Goal: Task Accomplishment & Management: Use online tool/utility

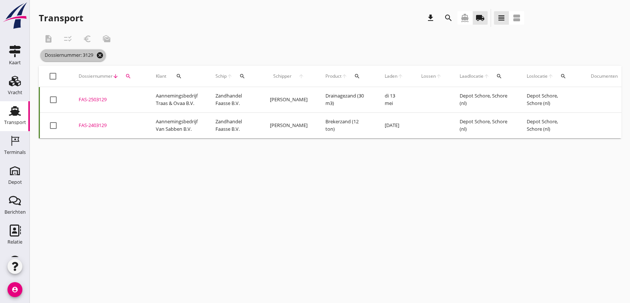
click at [100, 55] on icon "cancel" at bounding box center [99, 54] width 7 height 7
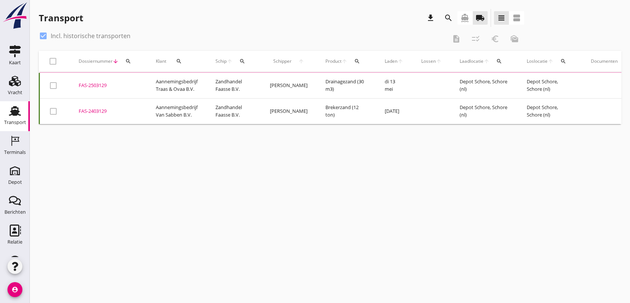
click at [41, 36] on div at bounding box center [43, 35] width 13 height 13
checkbox input "false"
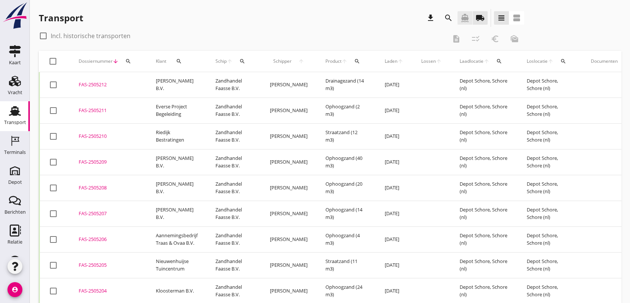
click at [464, 16] on icon "directions_boat" at bounding box center [465, 17] width 9 height 9
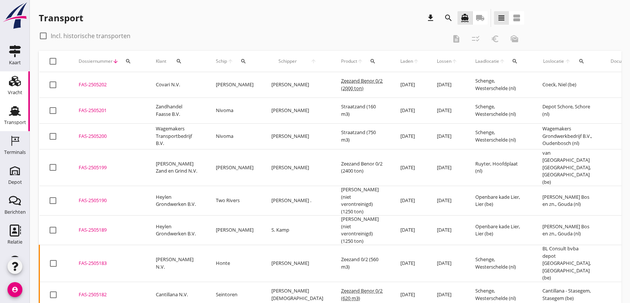
click at [10, 90] on div "Vracht" at bounding box center [15, 92] width 15 height 5
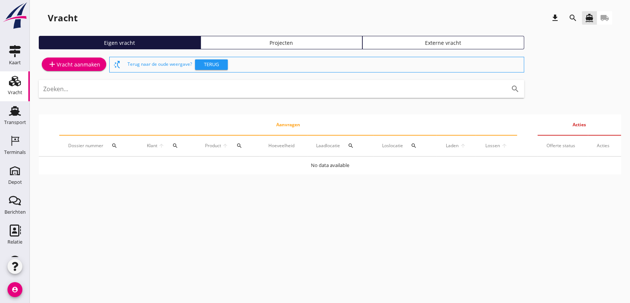
click at [294, 40] on div "Projecten" at bounding box center [281, 43] width 155 height 8
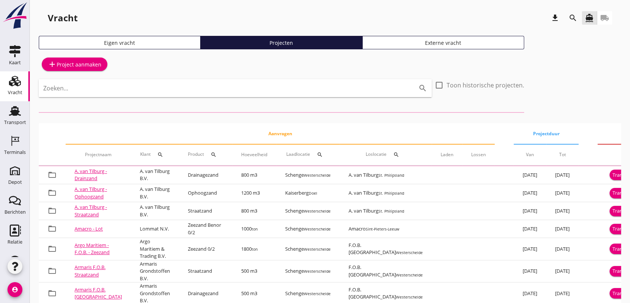
click at [573, 20] on icon "search" at bounding box center [573, 17] width 9 height 9
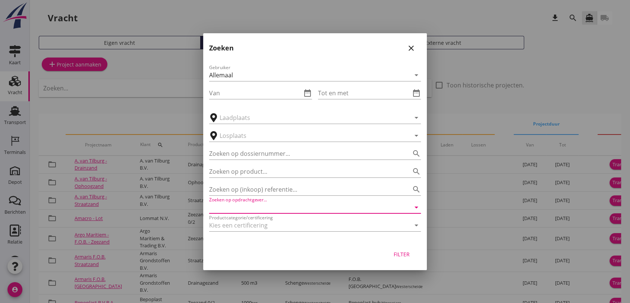
click at [272, 204] on input "Zoeken op opdrachtgever..." at bounding box center [304, 207] width 191 height 12
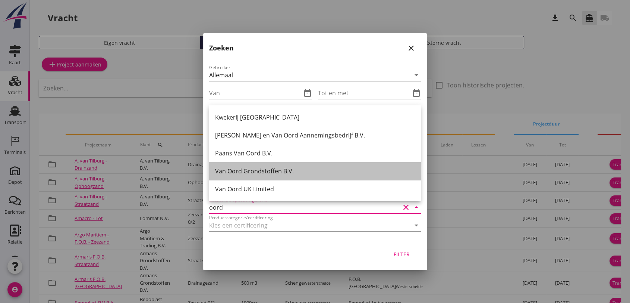
click at [271, 171] on div "Van Oord Grondstoffen B.V." at bounding box center [315, 170] width 200 height 9
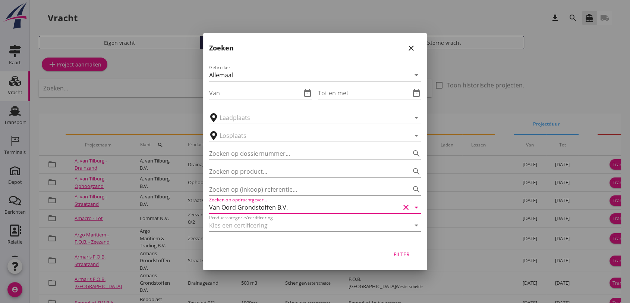
type input "Van Oord Grondstoffen B.V."
click at [406, 252] on div "Filter" at bounding box center [401, 254] width 21 height 8
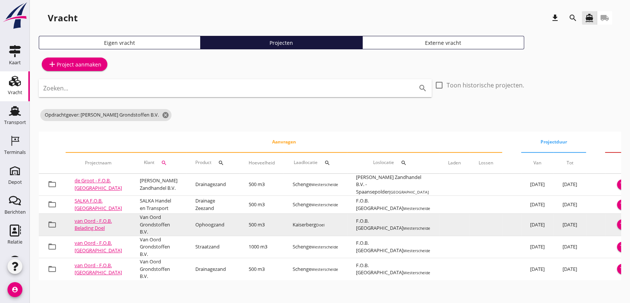
scroll to position [24, 0]
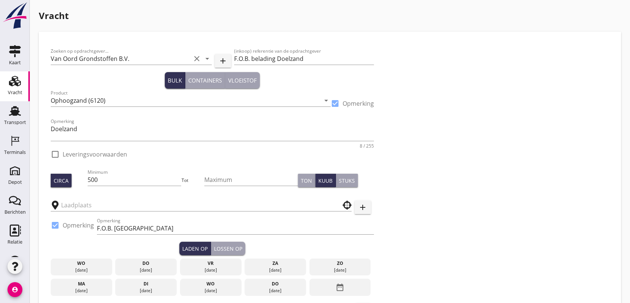
checkbox input "true"
type input "Kaiserberg"
type input "F.O.B. [GEOGRAPHIC_DATA]"
checkbox input "true"
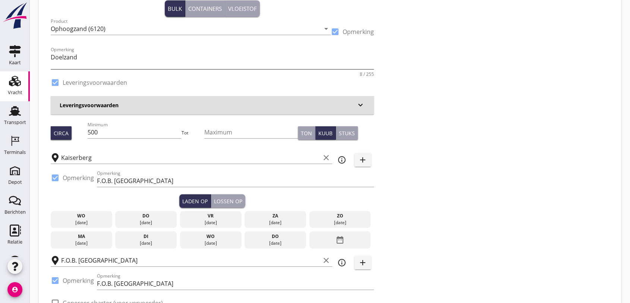
scroll to position [83, 0]
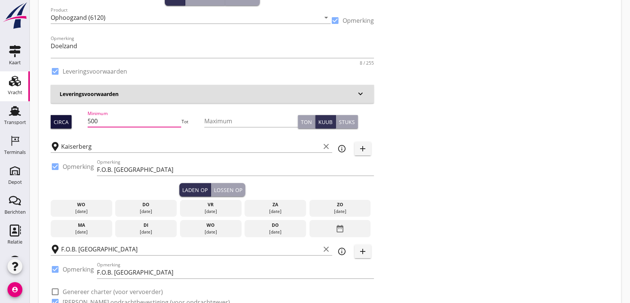
drag, startPoint x: 107, startPoint y: 118, endPoint x: 70, endPoint y: 118, distance: 36.9
click at [70, 118] on div "Circa Minimum 500 Tot Maximum Ton Kuub Stuks" at bounding box center [212, 121] width 323 height 25
type input "1505"
click at [168, 209] on div "[DATE]" at bounding box center [146, 211] width 58 height 7
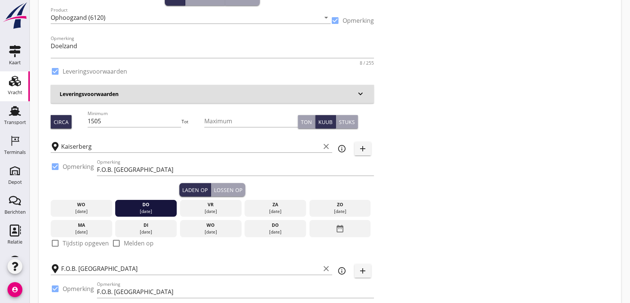
click at [231, 191] on div "Lossen op" at bounding box center [228, 190] width 28 height 8
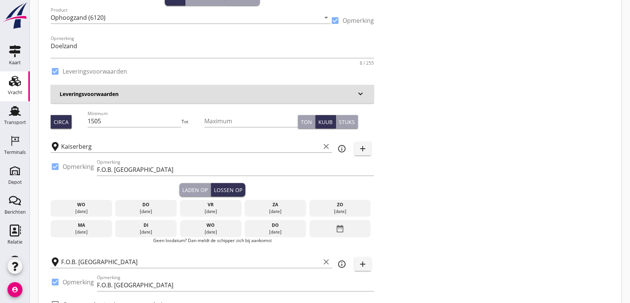
click at [212, 205] on div "vr" at bounding box center [211, 204] width 58 height 7
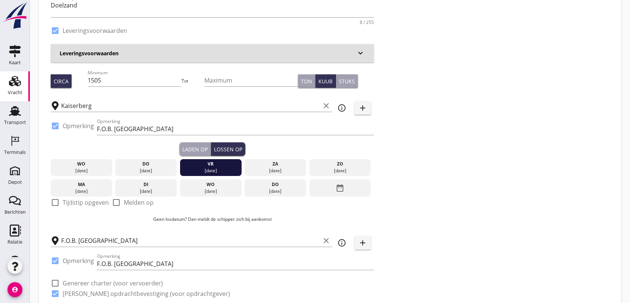
scroll to position [166, 0]
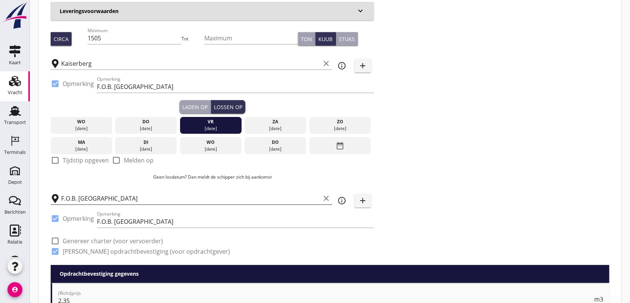
click at [84, 196] on input "F.O.B. [GEOGRAPHIC_DATA]" at bounding box center [190, 198] width 259 height 12
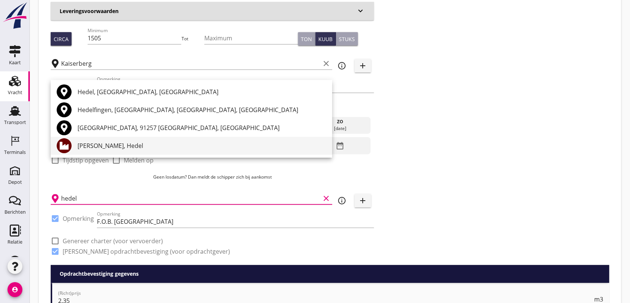
click at [95, 147] on div "[PERSON_NAME], Hedel" at bounding box center [202, 145] width 249 height 9
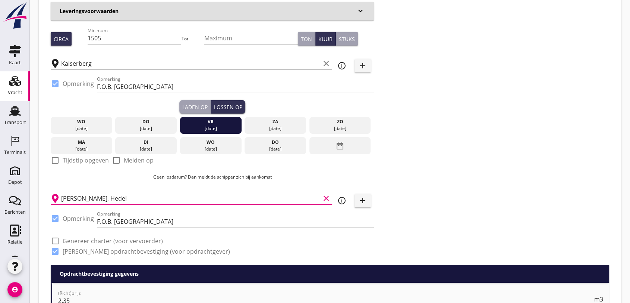
type input "[PERSON_NAME], Hedel"
click at [514, 153] on div "Zoeken op opdrachtgever... Van Oord Grondstoffen B.V. clear arrow_drop_down add…" at bounding box center [330, 71] width 565 height 387
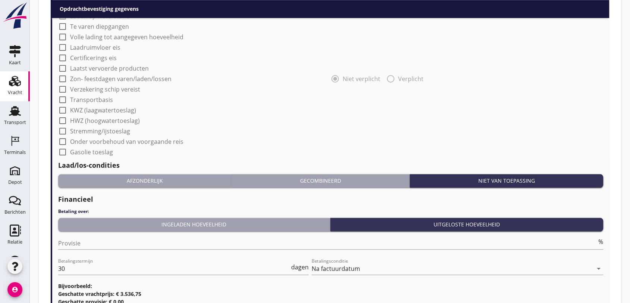
scroll to position [737, 0]
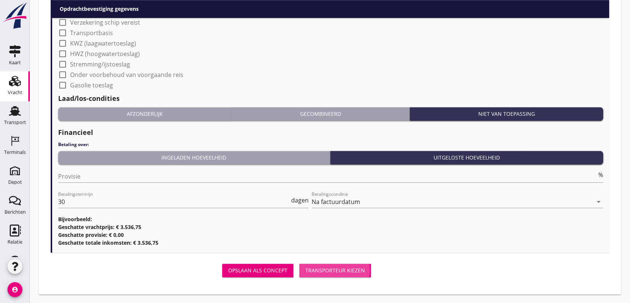
click at [314, 273] on div "Transporteur kiezen" at bounding box center [336, 270] width 60 height 8
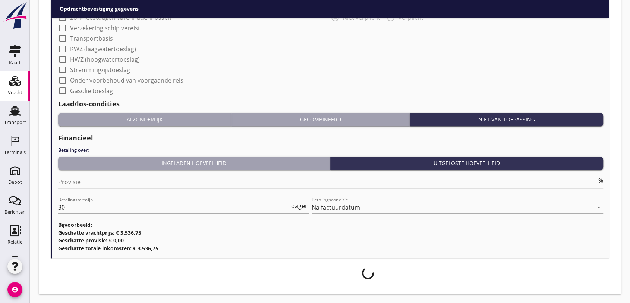
scroll to position [731, 0]
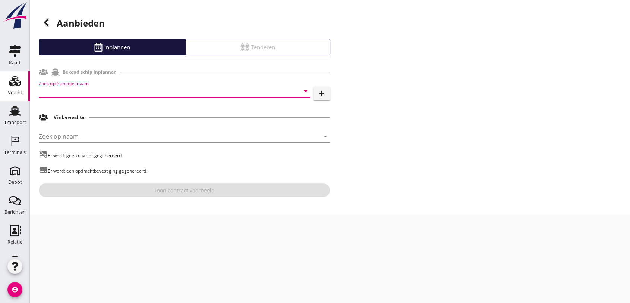
click at [72, 90] on input "Zoek op (scheeps)naam" at bounding box center [164, 91] width 251 height 12
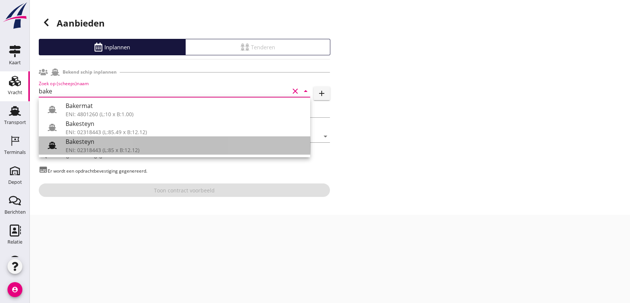
click at [96, 150] on div "ENI: 02318443 (L:85 x B:12.12)" at bounding box center [185, 150] width 239 height 8
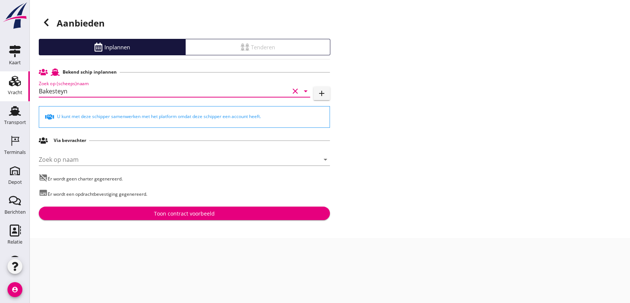
type input "Bakesteyn"
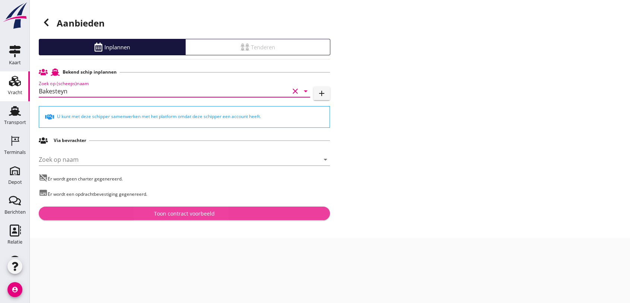
click at [170, 212] on div "Toon contract voorbeeld" at bounding box center [184, 213] width 61 height 8
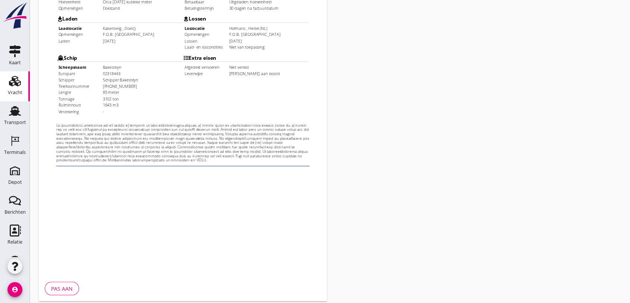
scroll to position [239, 0]
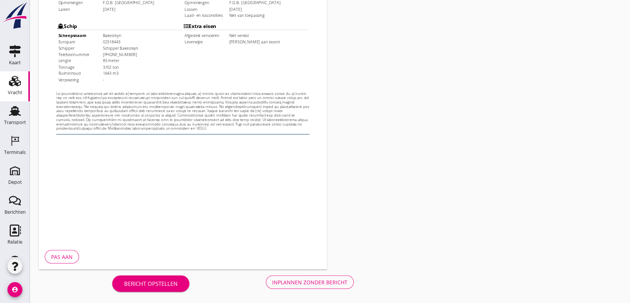
click at [305, 281] on div "Inplannen zonder bericht" at bounding box center [309, 282] width 75 height 8
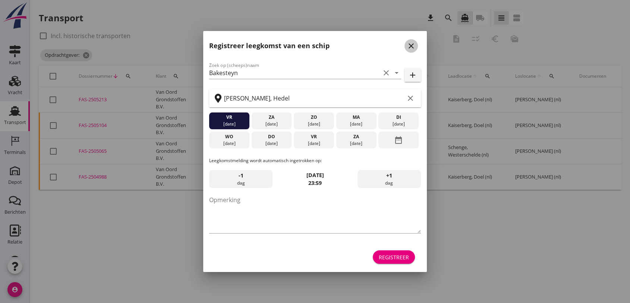
click at [413, 48] on icon "close" at bounding box center [411, 45] width 9 height 9
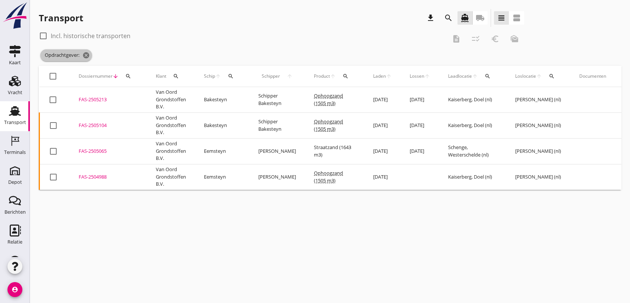
click at [85, 56] on icon "cancel" at bounding box center [85, 54] width 7 height 7
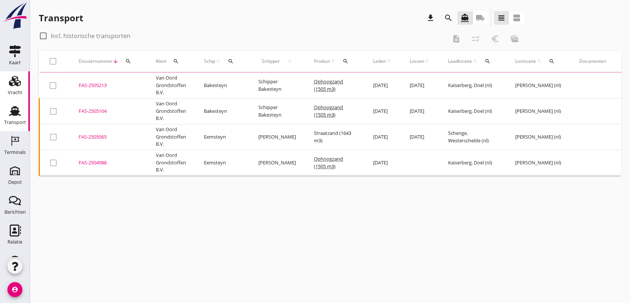
click at [9, 86] on icon "Vracht" at bounding box center [15, 81] width 12 height 12
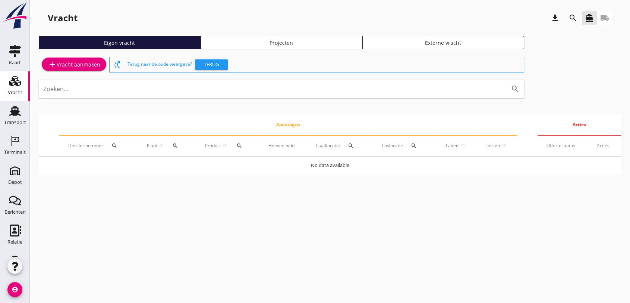
click at [279, 48] on link "Projecten" at bounding box center [282, 42] width 162 height 13
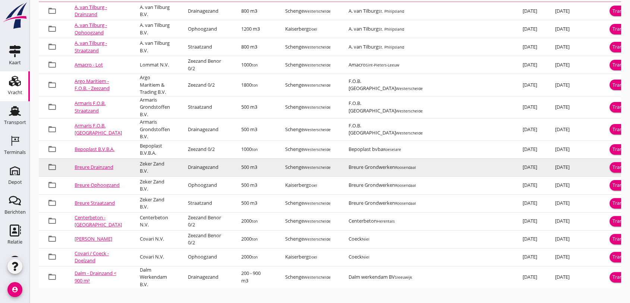
scroll to position [197, 0]
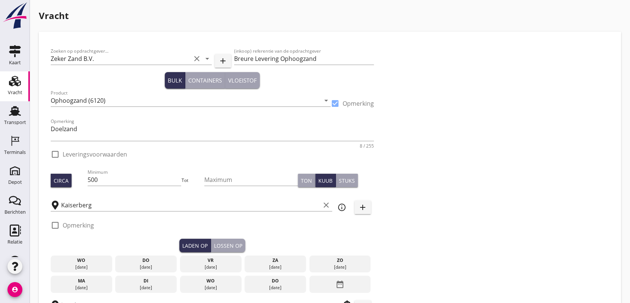
checkbox input "true"
type input "Breure Grondwerken"
checkbox input "true"
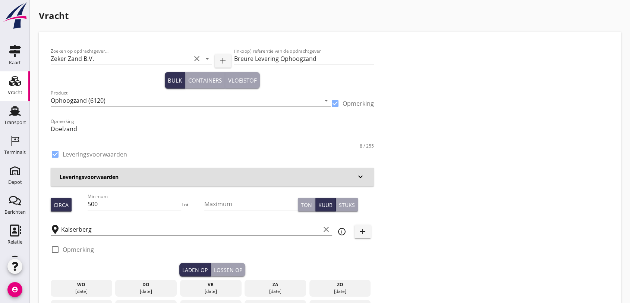
click at [336, 103] on div at bounding box center [335, 103] width 13 height 13
checkbox input "false"
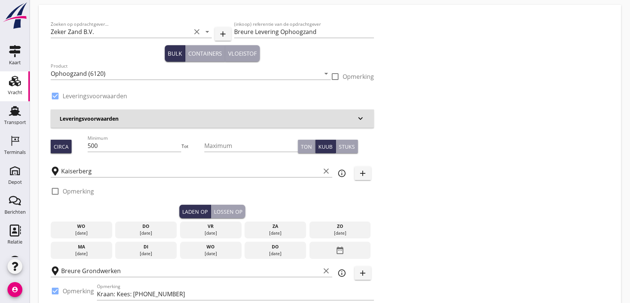
scroll to position [41, 0]
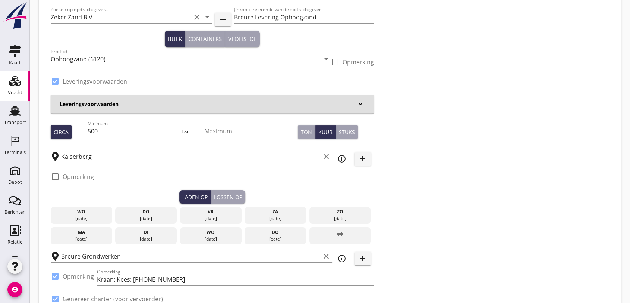
click at [272, 102] on h3 "Leveringsvoorwaarden" at bounding box center [208, 104] width 297 height 8
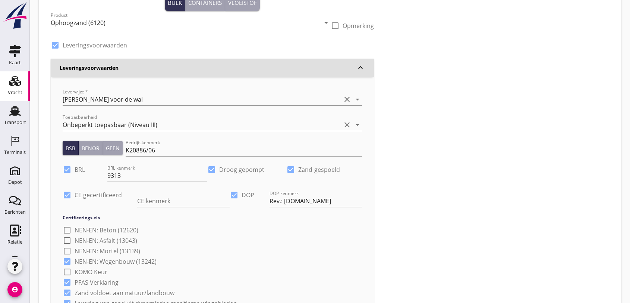
scroll to position [166, 0]
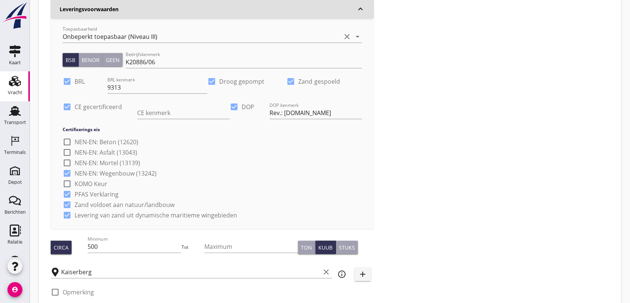
click at [288, 81] on div at bounding box center [291, 81] width 13 height 13
checkbox input "false"
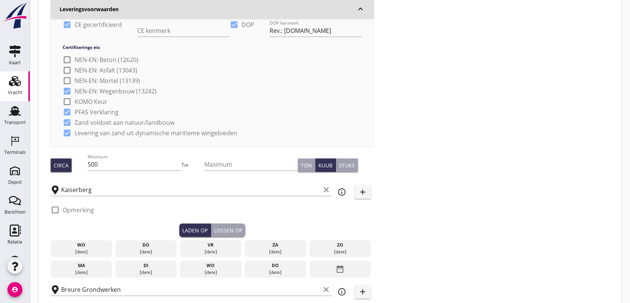
scroll to position [248, 0]
click at [125, 162] on input "500" at bounding box center [135, 163] width 94 height 12
type input "5"
type input "485"
click at [148, 180] on div "Kaiserberg clear" at bounding box center [192, 186] width 282 height 16
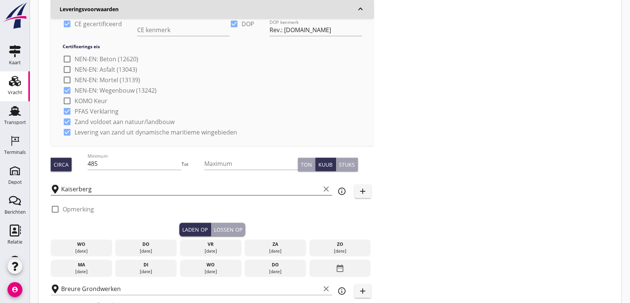
click at [82, 191] on input "Kaiserberg" at bounding box center [190, 189] width 259 height 12
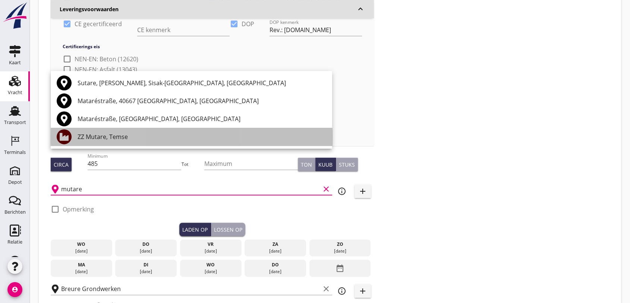
click at [113, 135] on div "ZZ Mutare, Temse" at bounding box center [202, 136] width 249 height 9
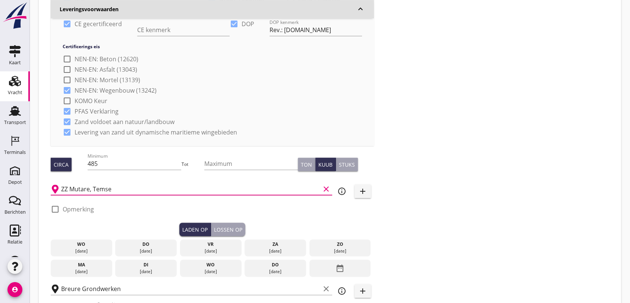
type input "ZZ Mutare, Temse"
click at [534, 126] on div "Zoeken op opdrachtgever... Zeker Zand B.V. clear arrow_drop_down add (inkoop) r…" at bounding box center [330, 75] width 565 height 560
drag, startPoint x: 147, startPoint y: 253, endPoint x: 155, endPoint y: 245, distance: 11.3
click at [147, 252] on div "[DATE]" at bounding box center [146, 250] width 58 height 7
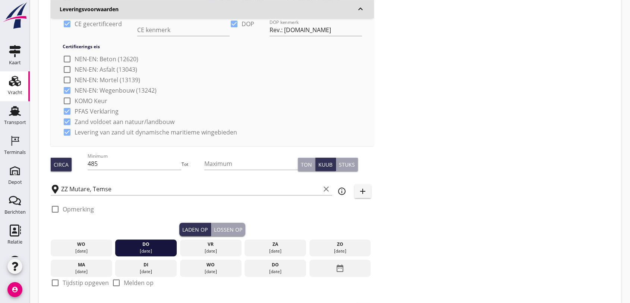
click at [224, 231] on div "Lossen op" at bounding box center [228, 229] width 28 height 8
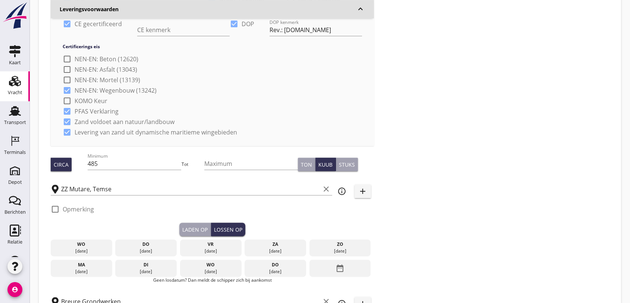
click at [219, 251] on div "[DATE]" at bounding box center [211, 250] width 58 height 7
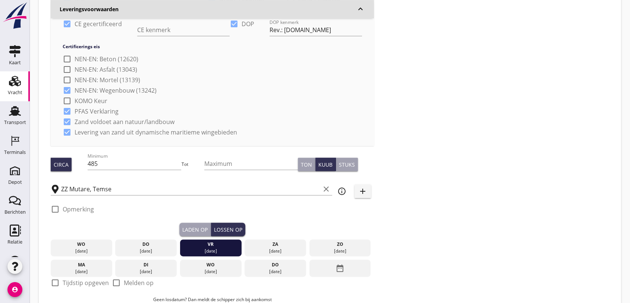
click at [570, 220] on div "Zoeken op opdrachtgever... Zeker Zand B.V. clear arrow_drop_down add (inkoop) r…" at bounding box center [330, 91] width 565 height 592
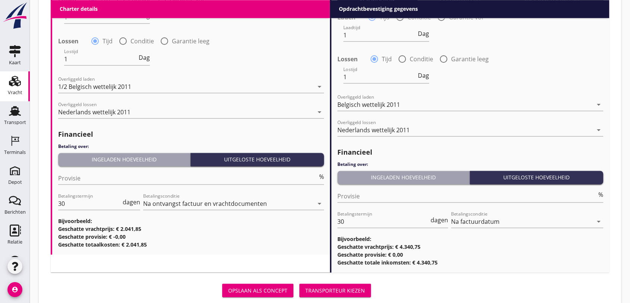
scroll to position [1151, 0]
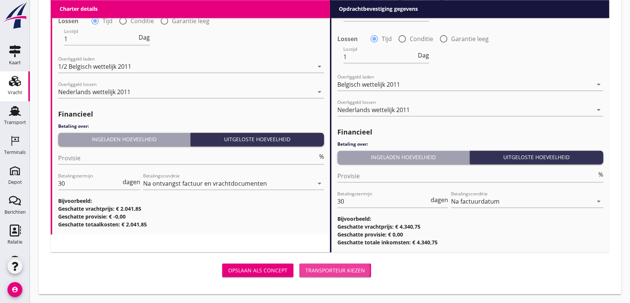
click at [343, 268] on div "Transporteur kiezen" at bounding box center [336, 270] width 60 height 8
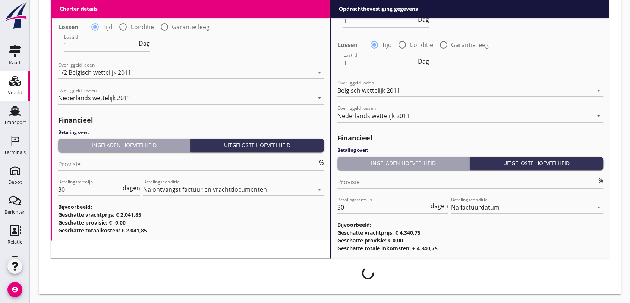
scroll to position [1145, 0]
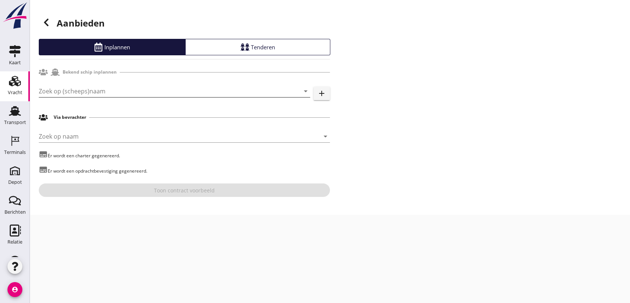
click at [71, 93] on input "Zoek op (scheeps)naam" at bounding box center [164, 91] width 251 height 12
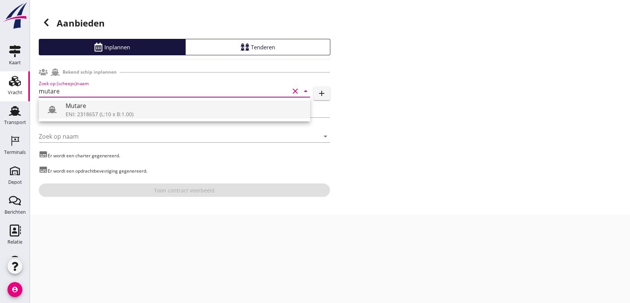
click at [76, 115] on div "ENI: 2318657 (L:10 x B:1.00)" at bounding box center [185, 114] width 239 height 8
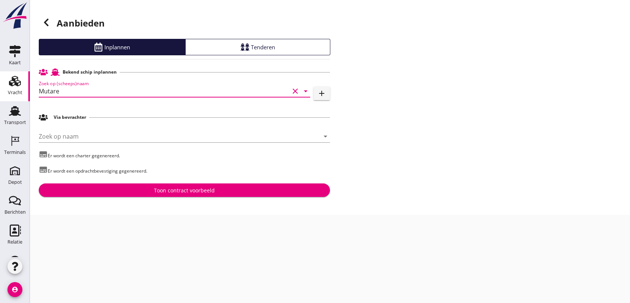
type input "Mutare"
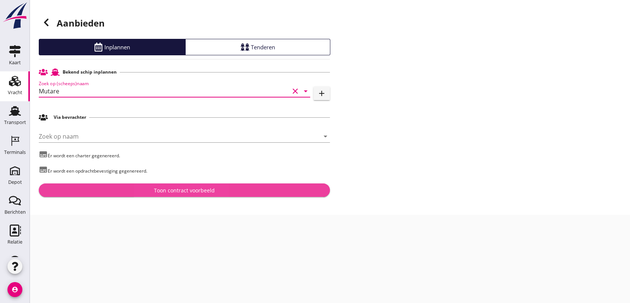
click at [142, 186] on div "Toon contract voorbeeld" at bounding box center [184, 190] width 279 height 8
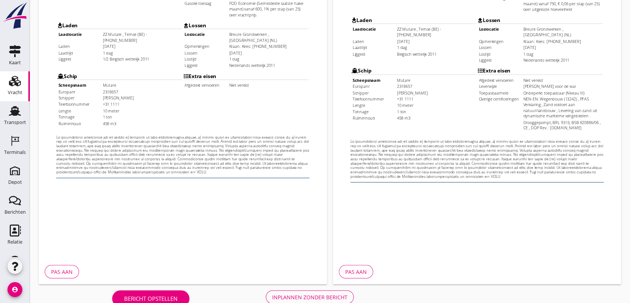
scroll to position [239, 0]
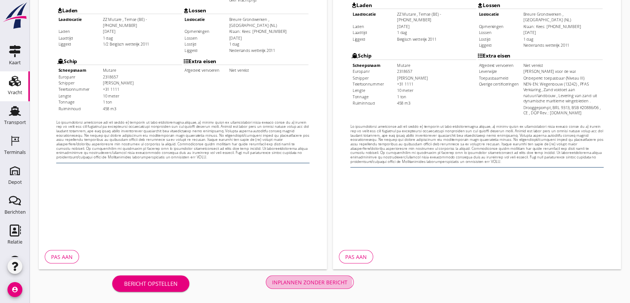
click at [301, 284] on div "Inplannen zonder bericht" at bounding box center [309, 282] width 75 height 8
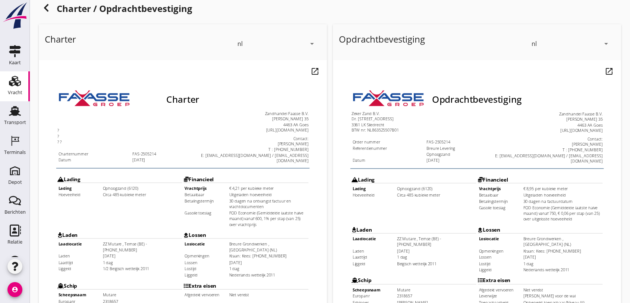
scroll to position [0, 0]
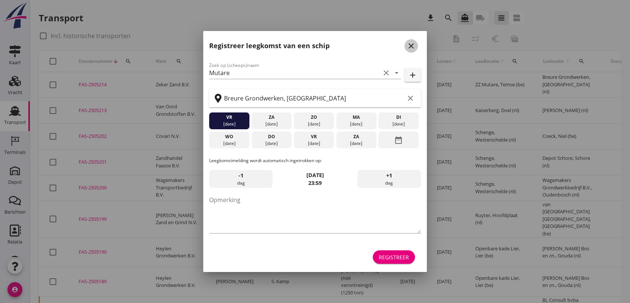
click at [416, 46] on div "close" at bounding box center [411, 45] width 13 height 9
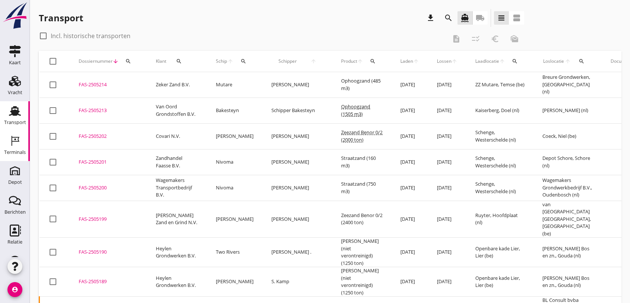
click at [15, 150] on div "Terminals" at bounding box center [15, 152] width 22 height 5
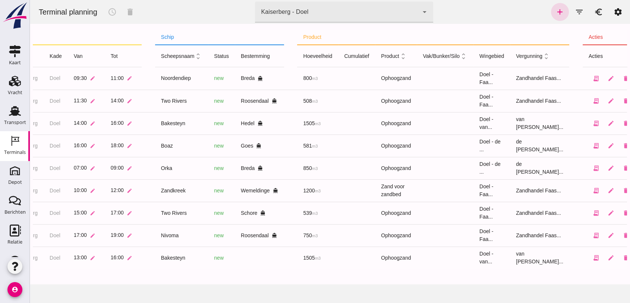
scroll to position [0, 114]
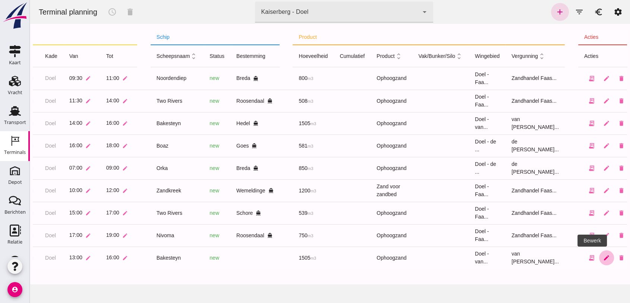
click at [604, 260] on icon "edit" at bounding box center [607, 257] width 7 height 7
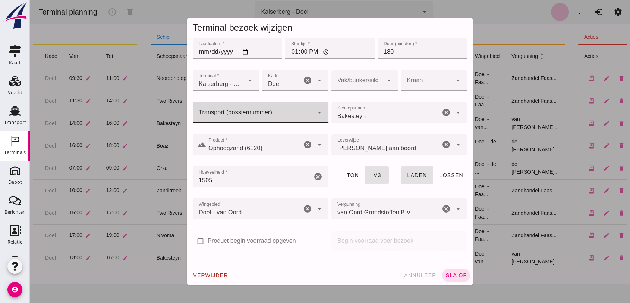
click at [272, 118] on input "Transport (dossiernummer)" at bounding box center [253, 116] width 121 height 9
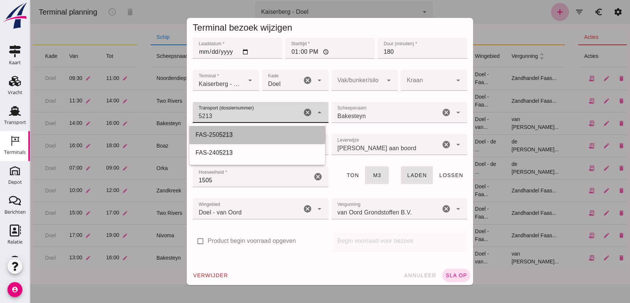
click at [244, 127] on div "FAS-250 5213" at bounding box center [258, 135] width 136 height 18
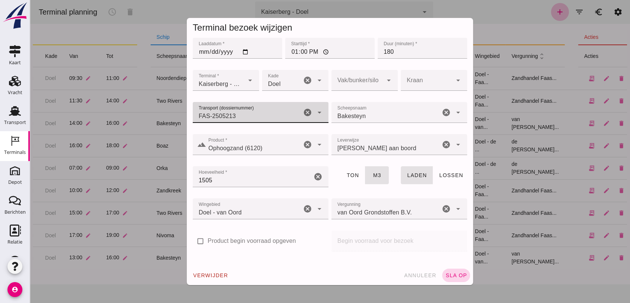
type input "FAS-2505213"
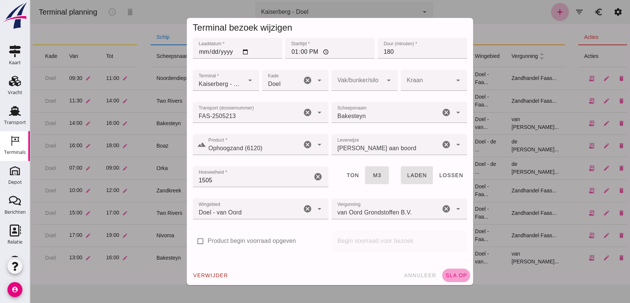
click at [457, 273] on span "sla op" at bounding box center [456, 275] width 22 height 6
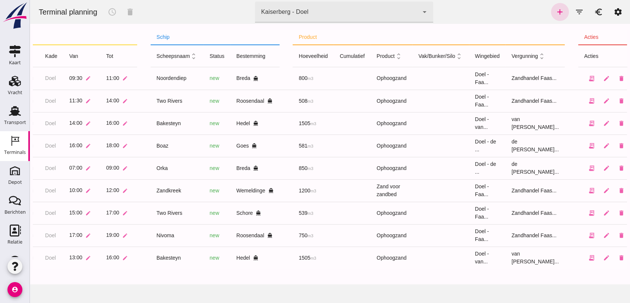
click at [317, 10] on div "Kaiserberg - Doel 7f603609-51ae-4e75-986b-c9057e559465" at bounding box center [336, 11] width 163 height 21
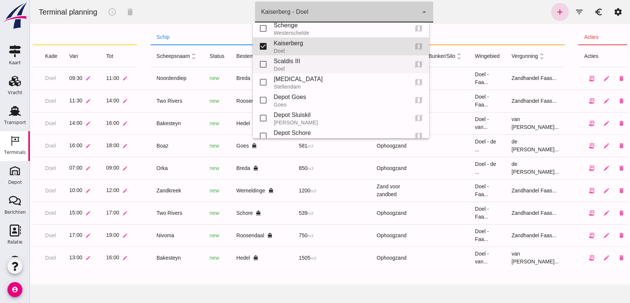
scroll to position [0, 0]
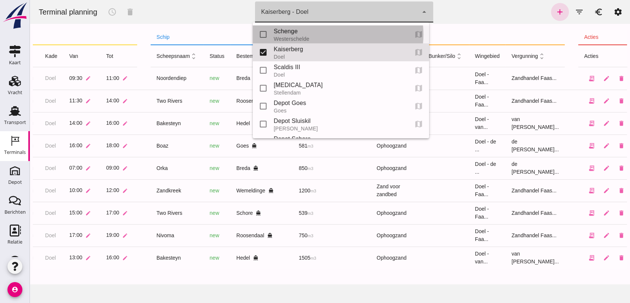
click at [307, 29] on div "Schenge" at bounding box center [338, 31] width 129 height 9
type input "9c876888-926f-4f5f-969d-c779b766b815"
checkbox input "true"
checkbox input "false"
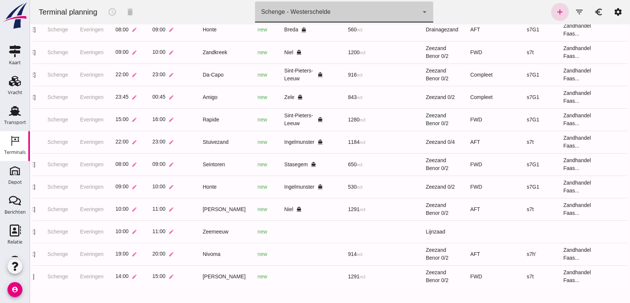
scroll to position [0, 125]
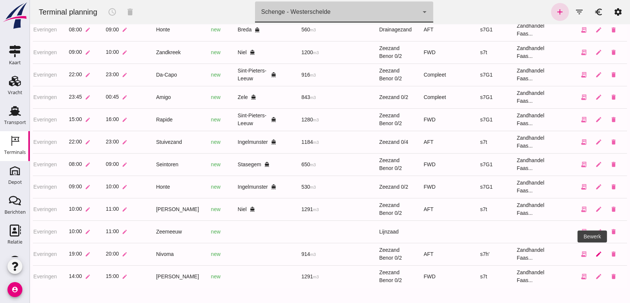
click at [596, 250] on icon "edit" at bounding box center [599, 253] width 7 height 7
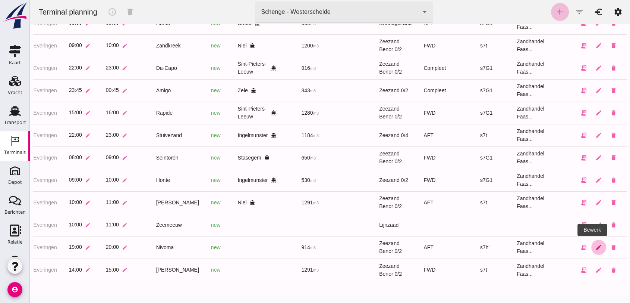
scroll to position [0, 0]
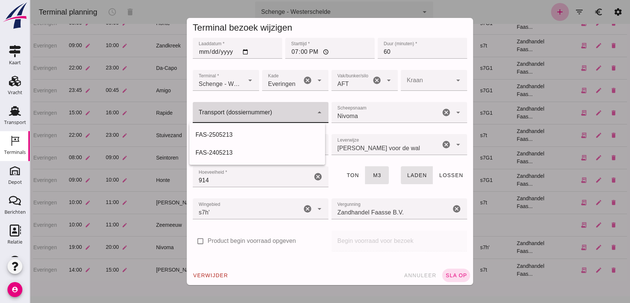
click at [231, 109] on div at bounding box center [253, 112] width 121 height 21
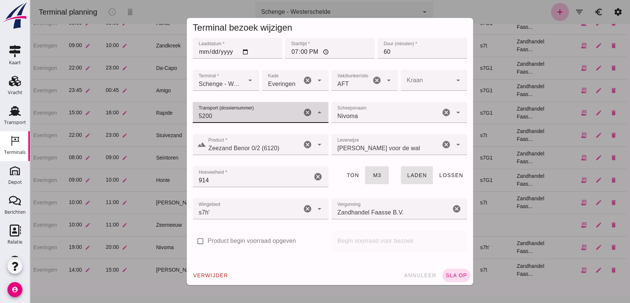
click at [221, 113] on input "5200" at bounding box center [247, 116] width 109 height 9
type input "5200"
click at [418, 276] on span "annuleer" at bounding box center [420, 275] width 33 height 6
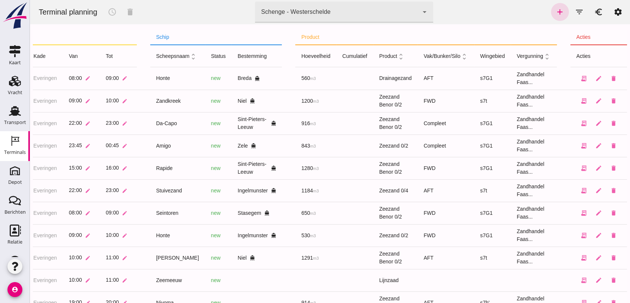
scroll to position [55, 0]
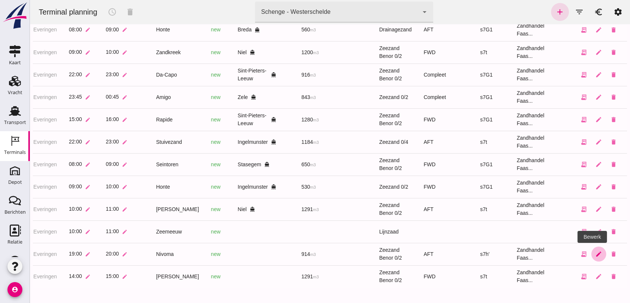
click at [596, 250] on icon "edit" at bounding box center [599, 253] width 7 height 7
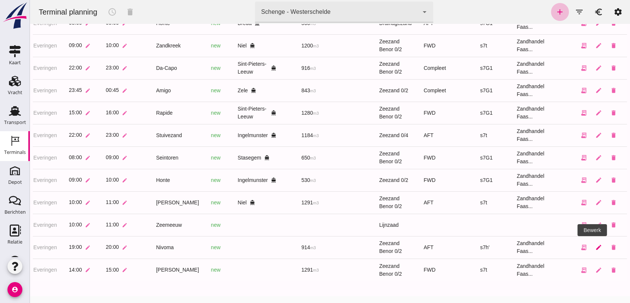
scroll to position [0, 0]
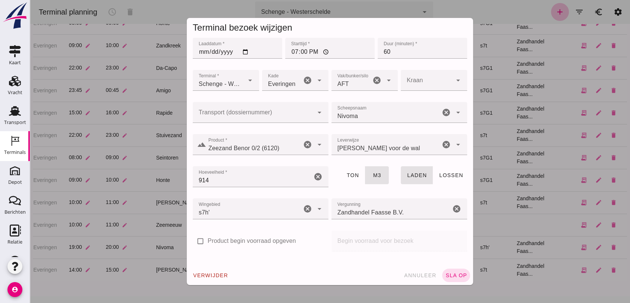
click at [263, 114] on input "Transport (dossiernummer)" at bounding box center [253, 116] width 121 height 9
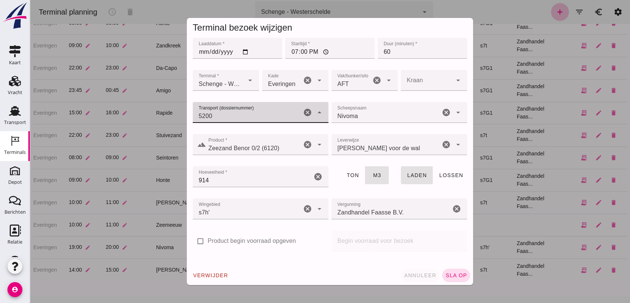
type input "5200"
click at [415, 275] on span "annuleer" at bounding box center [420, 275] width 33 height 6
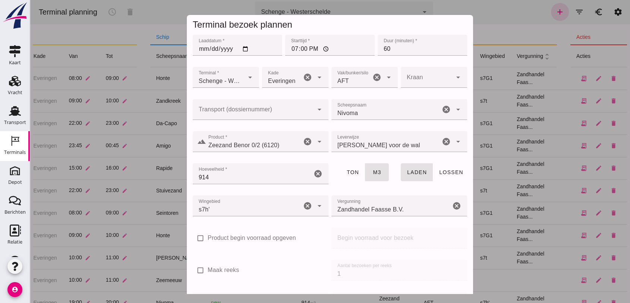
scroll to position [55, 0]
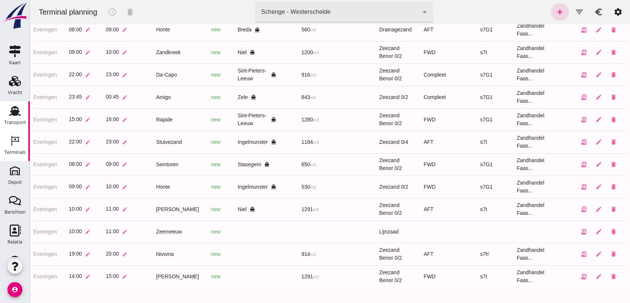
click at [10, 115] on use at bounding box center [15, 111] width 12 height 10
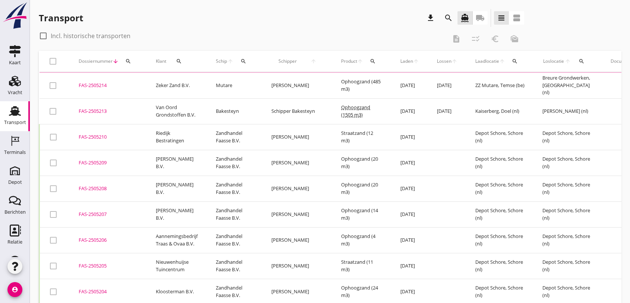
click at [129, 59] on icon "search" at bounding box center [128, 61] width 6 height 6
click at [138, 77] on input "Zoeken op dossiernummer..." at bounding box center [163, 83] width 78 height 12
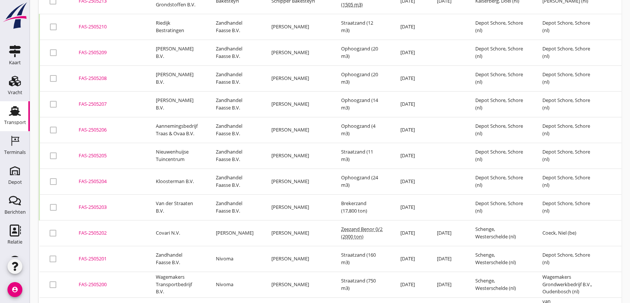
scroll to position [41, 0]
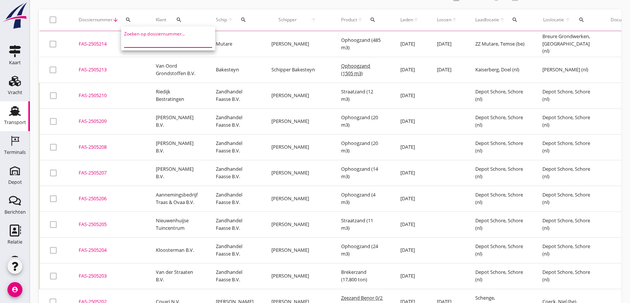
click at [146, 47] on div "Zoeken op dossiernummer..." at bounding box center [168, 41] width 88 height 12
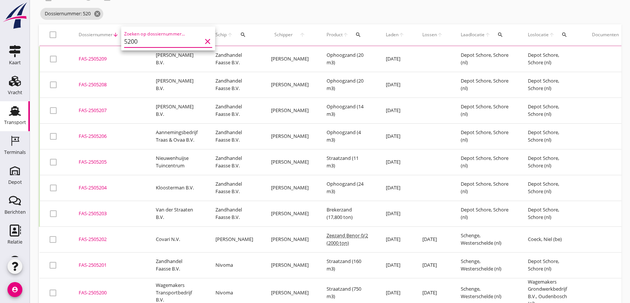
scroll to position [0, 0]
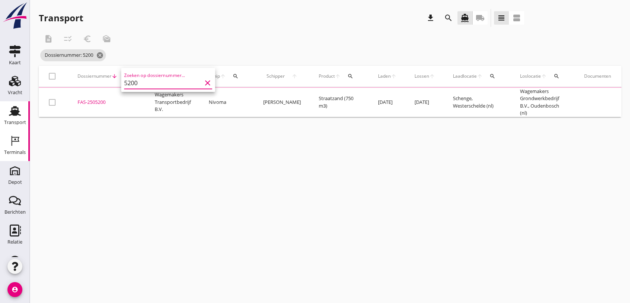
type input "5200"
click at [15, 142] on icon "Terminals" at bounding box center [15, 141] width 12 height 12
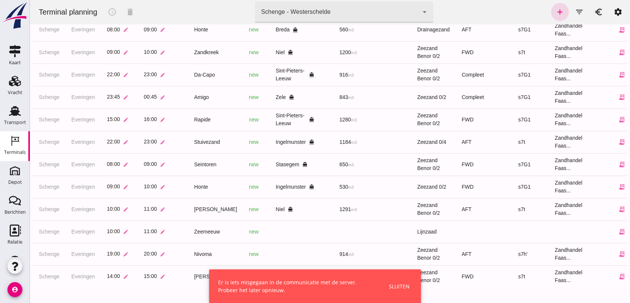
scroll to position [0, 125]
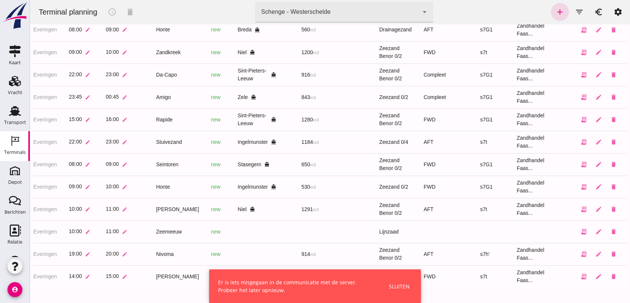
drag, startPoint x: 125, startPoint y: 284, endPoint x: 357, endPoint y: 278, distance: 231.8
click at [596, 250] on icon "edit" at bounding box center [599, 253] width 7 height 7
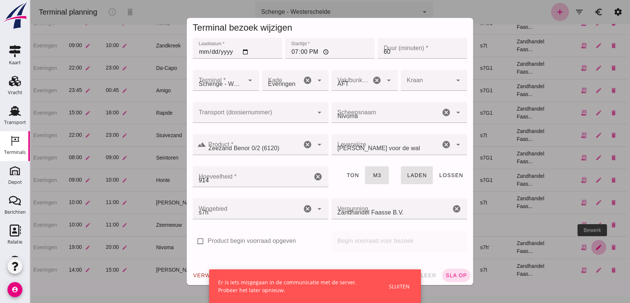
scroll to position [0, 0]
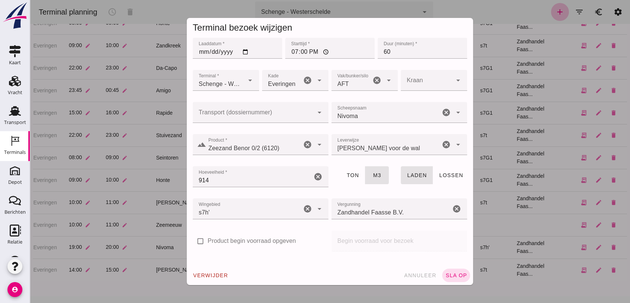
click at [245, 115] on input "Transport (dossiernummer)" at bounding box center [253, 116] width 121 height 9
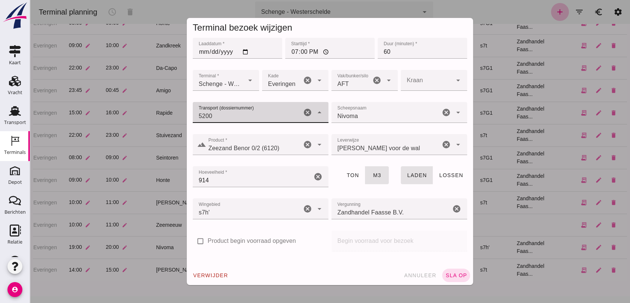
type input "5200"
click at [289, 51] on input "19:00" at bounding box center [330, 48] width 90 height 21
click at [291, 51] on input "19:00" at bounding box center [330, 48] width 90 height 21
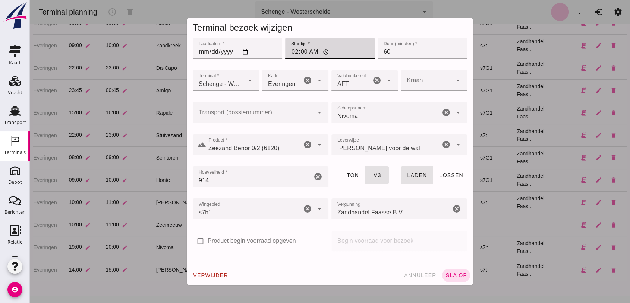
type input "20:00"
click at [210, 113] on input "Transport (dossiernummer)" at bounding box center [253, 116] width 121 height 9
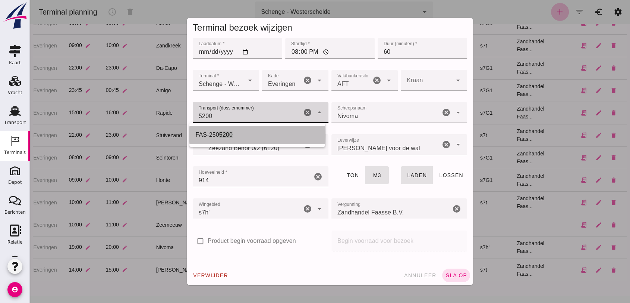
click at [225, 133] on span "5200" at bounding box center [225, 134] width 13 height 6
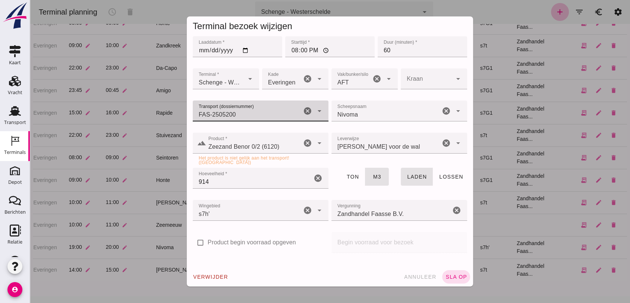
click at [304, 145] on icon "cancel" at bounding box center [307, 142] width 9 height 9
type input "FAS-2505200"
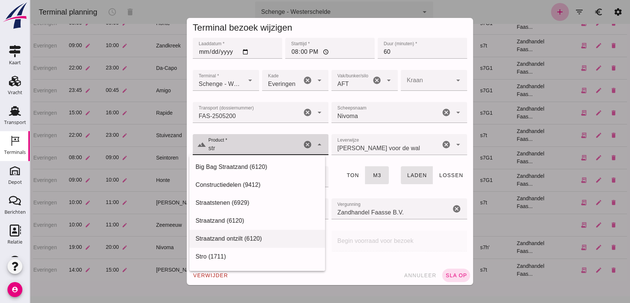
click at [247, 235] on div "Straatzand ontzilt (6120)" at bounding box center [257, 238] width 124 height 9
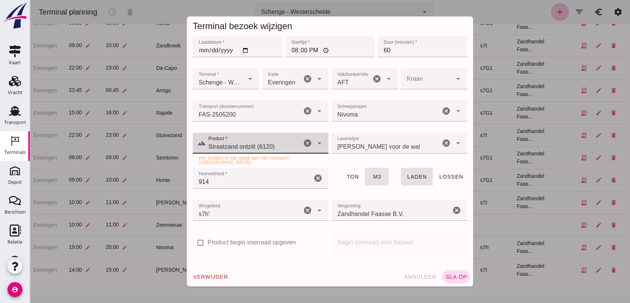
type input "Straatzand ontzilt (6120"
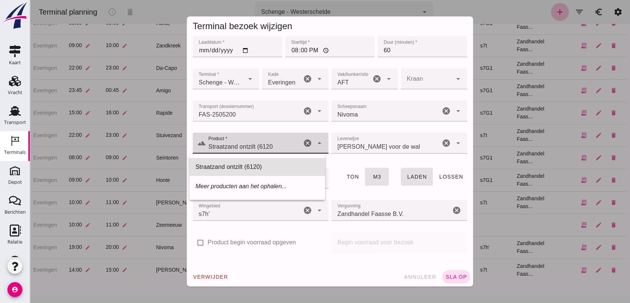
click at [307, 143] on icon "cancel" at bounding box center [307, 142] width 9 height 9
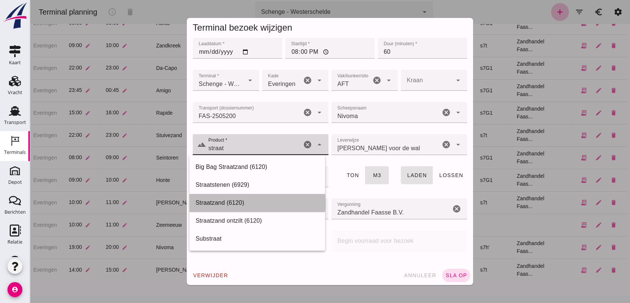
click at [236, 206] on div "Straatzand (6120)" at bounding box center [257, 202] width 124 height 9
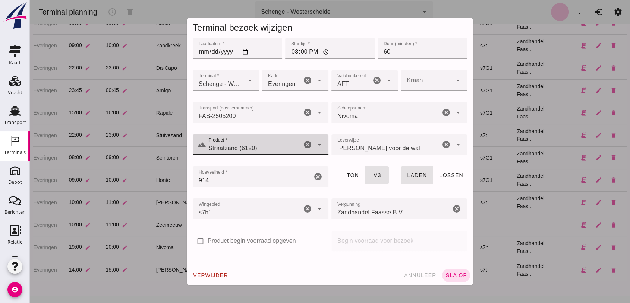
type input "Straatzand (6120)"
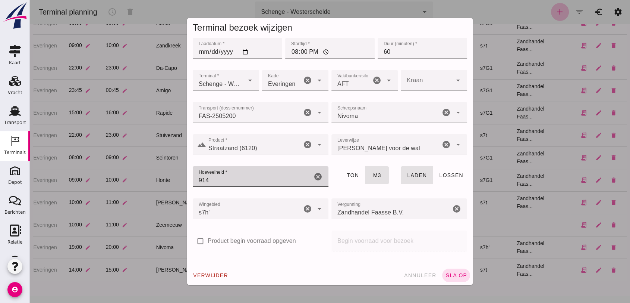
drag, startPoint x: 209, startPoint y: 178, endPoint x: 157, endPoint y: 176, distance: 51.9
click at [157, 176] on div "Terminal bezoek wijzigen Laaddatum * Laaddatum * [DATE] Starttijd * Starttijd *…" at bounding box center [330, 151] width 601 height 303
click at [450, 274] on span "sla op" at bounding box center [456, 275] width 22 height 6
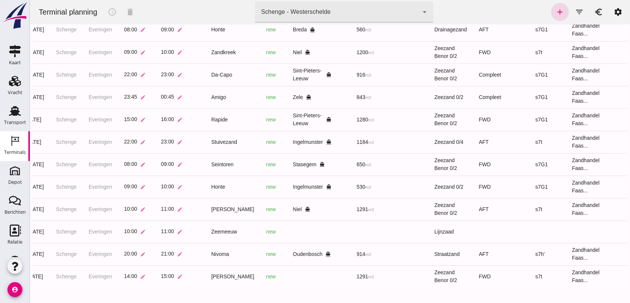
scroll to position [0, 125]
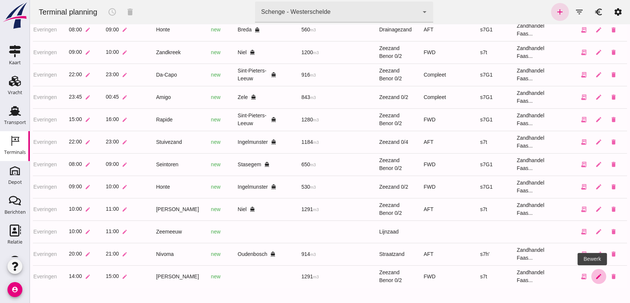
click at [596, 273] on icon "edit" at bounding box center [599, 276] width 7 height 7
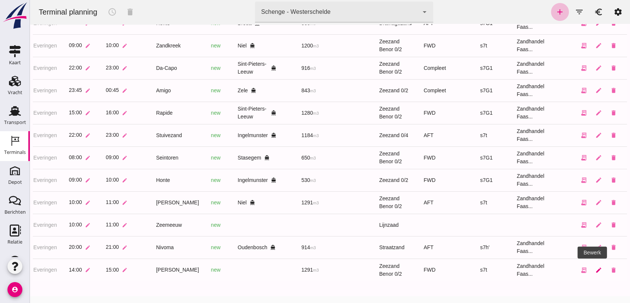
scroll to position [0, 0]
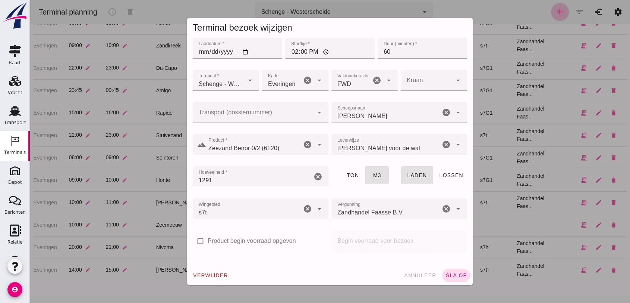
click at [269, 115] on input "Transport (dossiernummer)" at bounding box center [253, 116] width 121 height 9
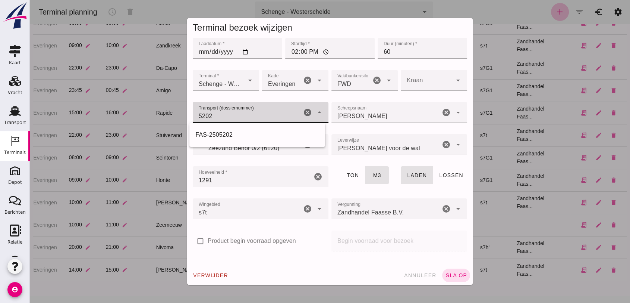
click at [250, 129] on div "FAS-2505202" at bounding box center [258, 135] width 136 height 18
type input "FAS-2505202"
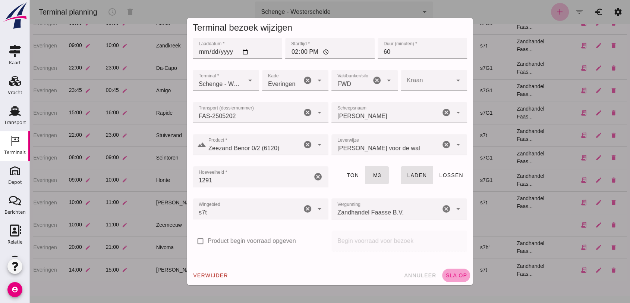
click at [453, 276] on span "sla op" at bounding box center [456, 275] width 22 height 6
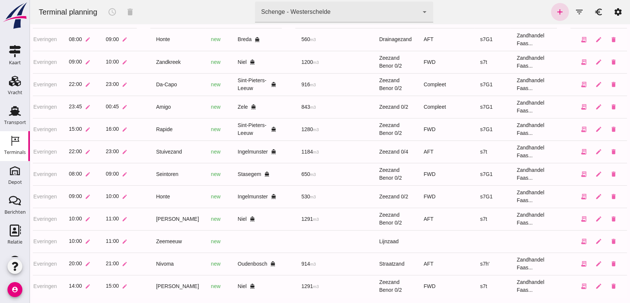
scroll to position [55, 0]
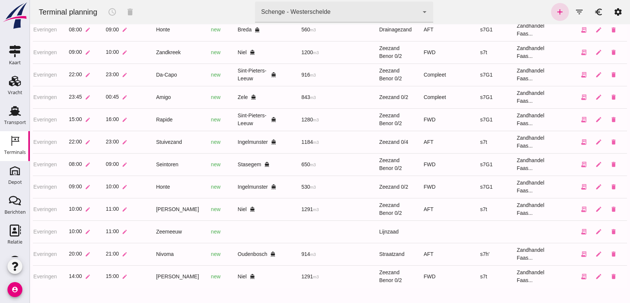
click at [290, 11] on div "Schenge - Westerschelde" at bounding box center [295, 11] width 69 height 9
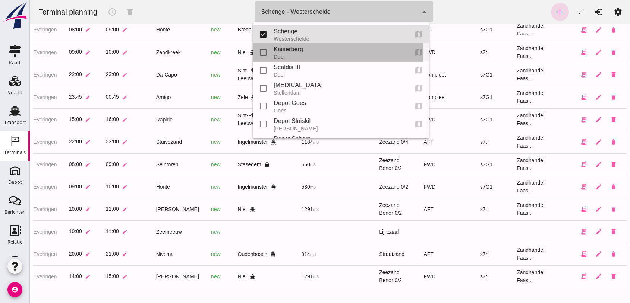
click at [303, 51] on div "Kaiserberg" at bounding box center [338, 49] width 129 height 9
type input "7f603609-51ae-4e75-986b-c9057e559465"
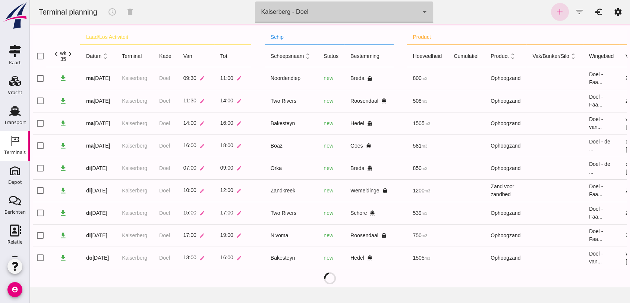
scroll to position [0, 0]
